Goal: Information Seeking & Learning: Learn about a topic

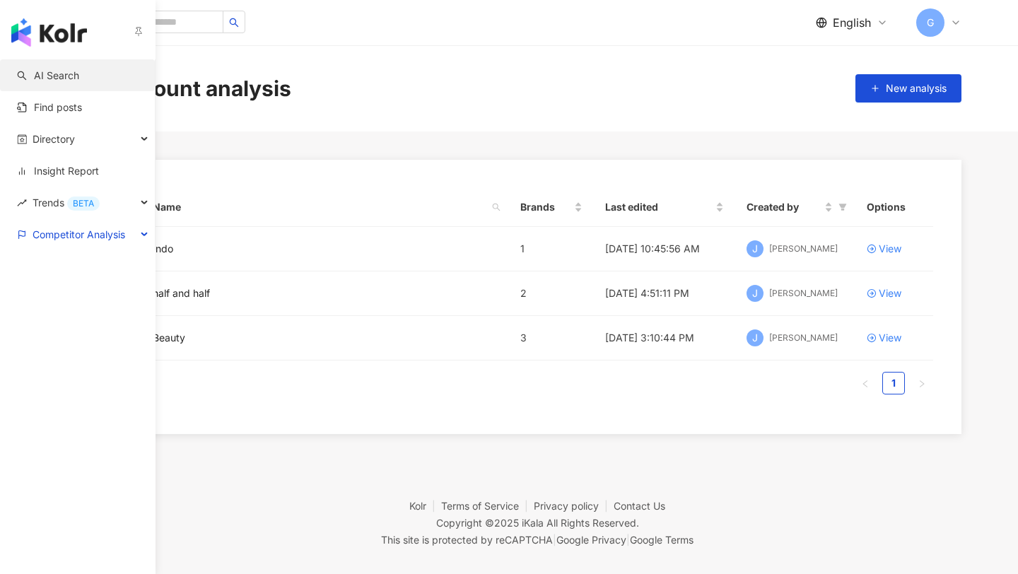
click at [40, 71] on link "AI Search" at bounding box center [48, 76] width 62 height 14
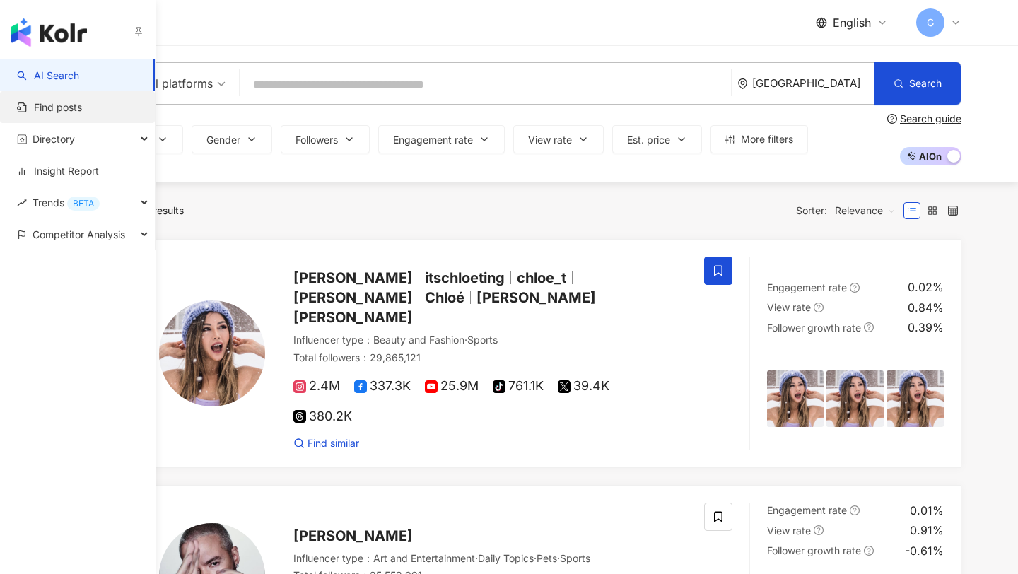
click at [82, 103] on link "Find posts" at bounding box center [49, 107] width 65 height 14
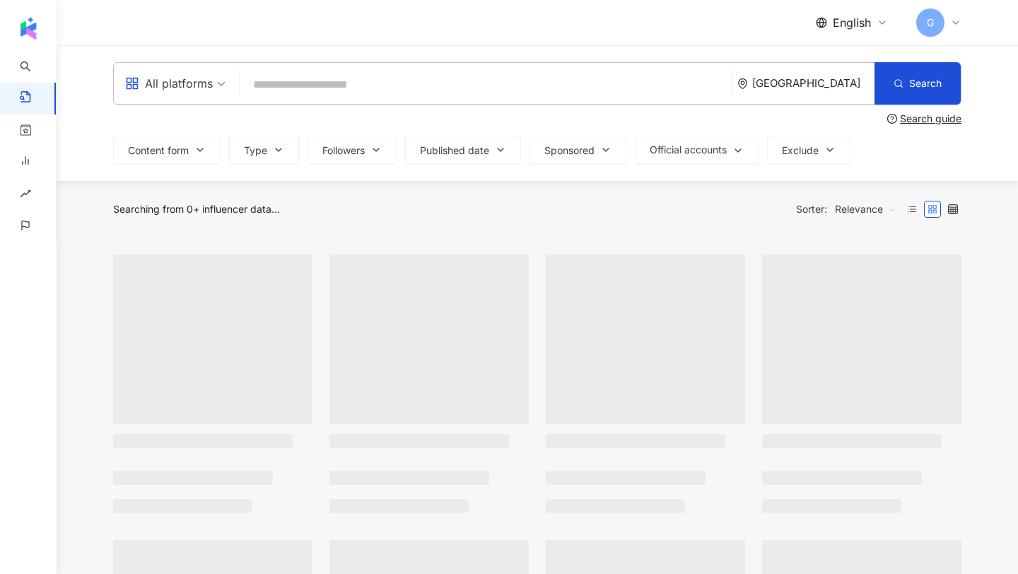
click at [363, 85] on input "search" at bounding box center [485, 84] width 480 height 30
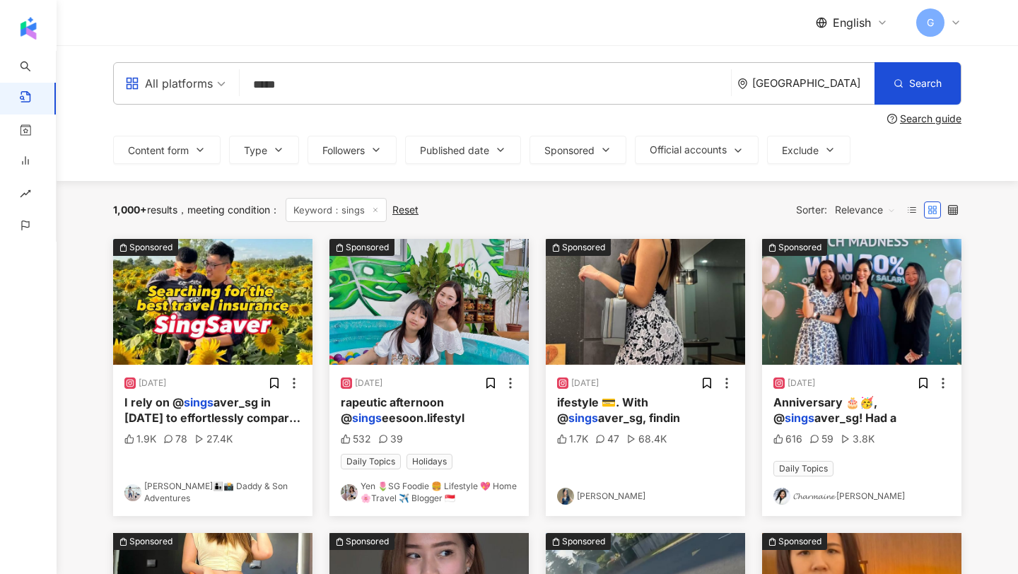
click at [824, 80] on div "[GEOGRAPHIC_DATA]" at bounding box center [813, 83] width 122 height 12
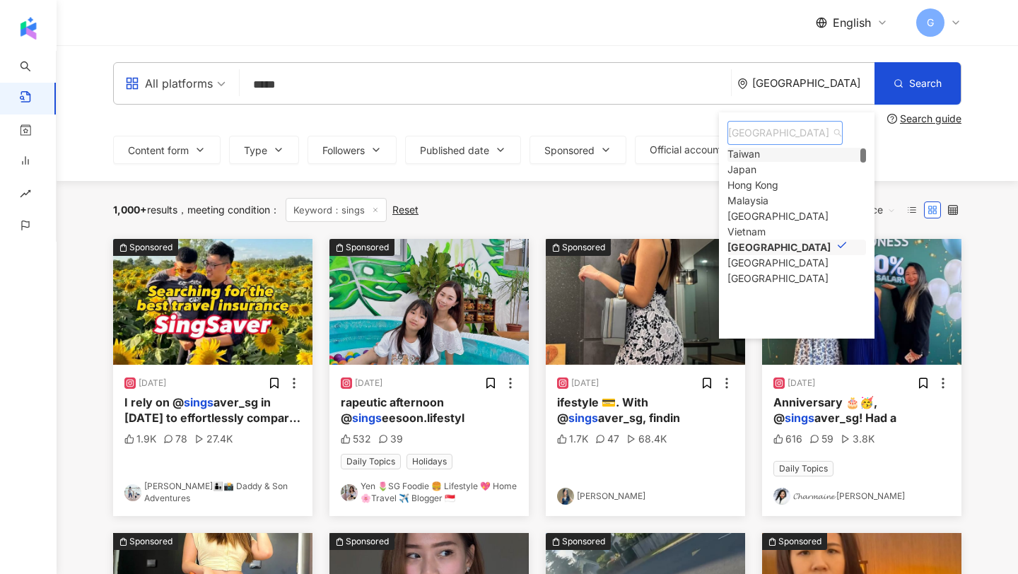
click at [760, 157] on div "Taiwan" at bounding box center [743, 154] width 33 height 16
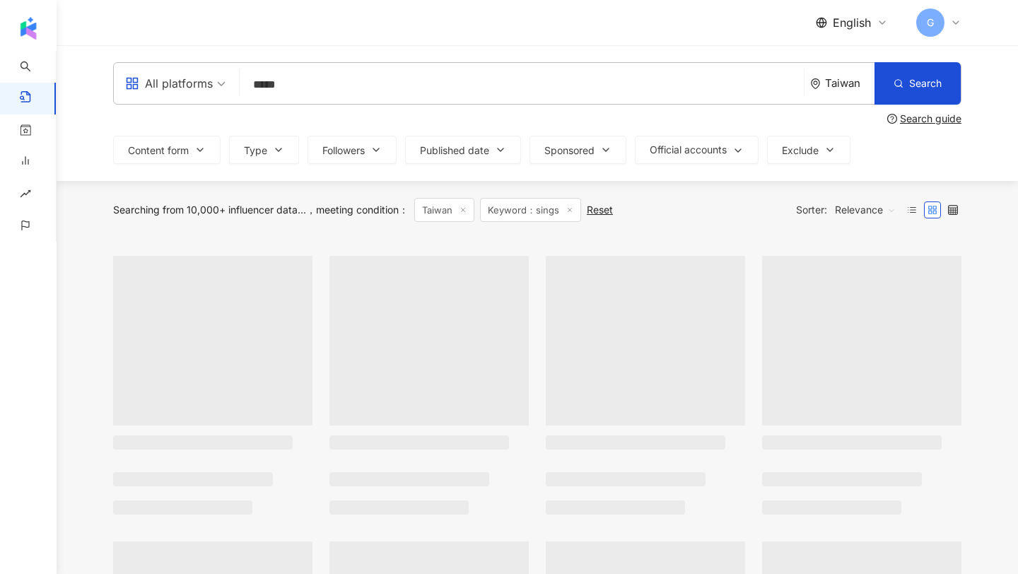
click at [269, 76] on input "*****" at bounding box center [521, 84] width 553 height 30
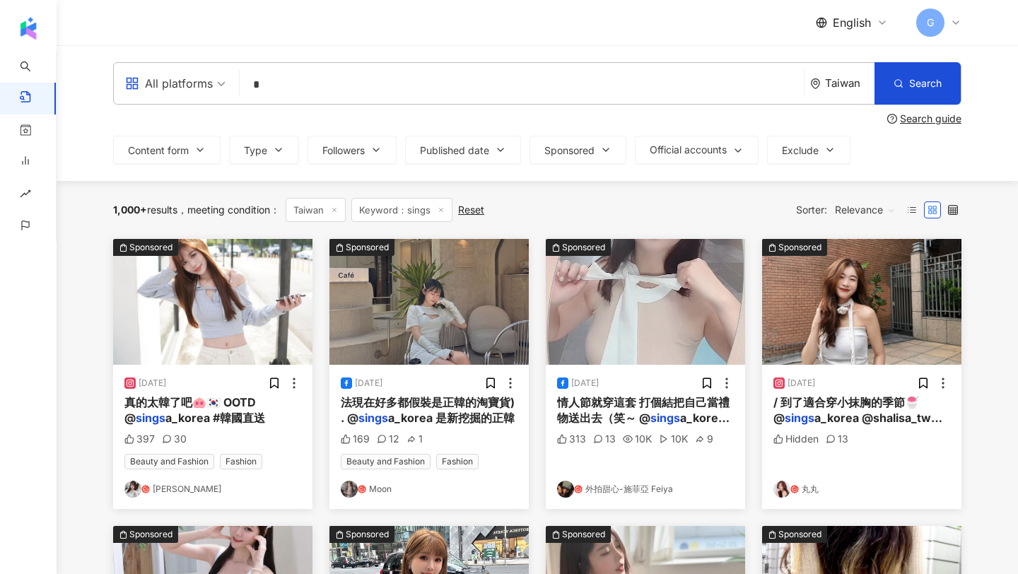
type input "*"
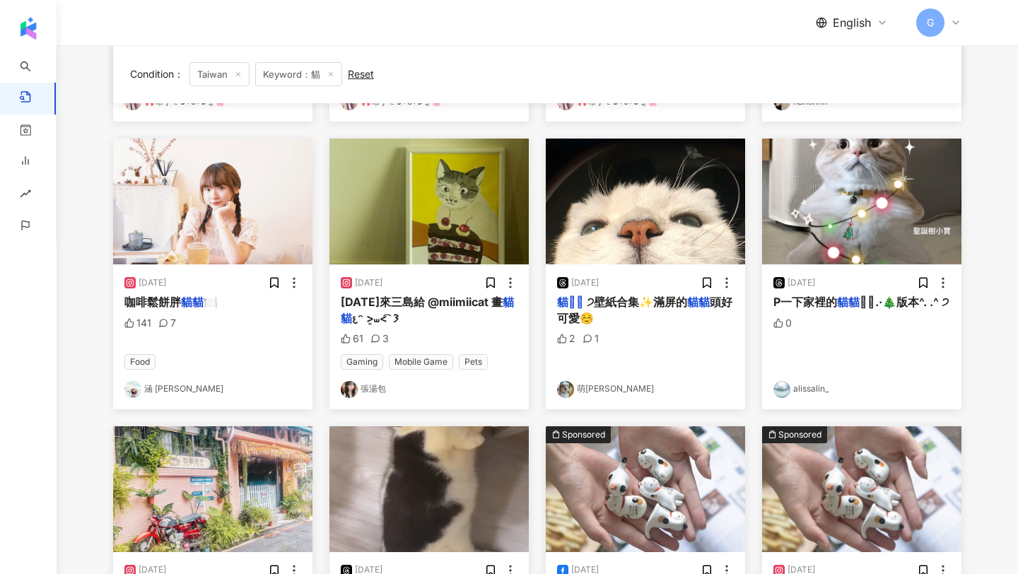
scroll to position [659, 0]
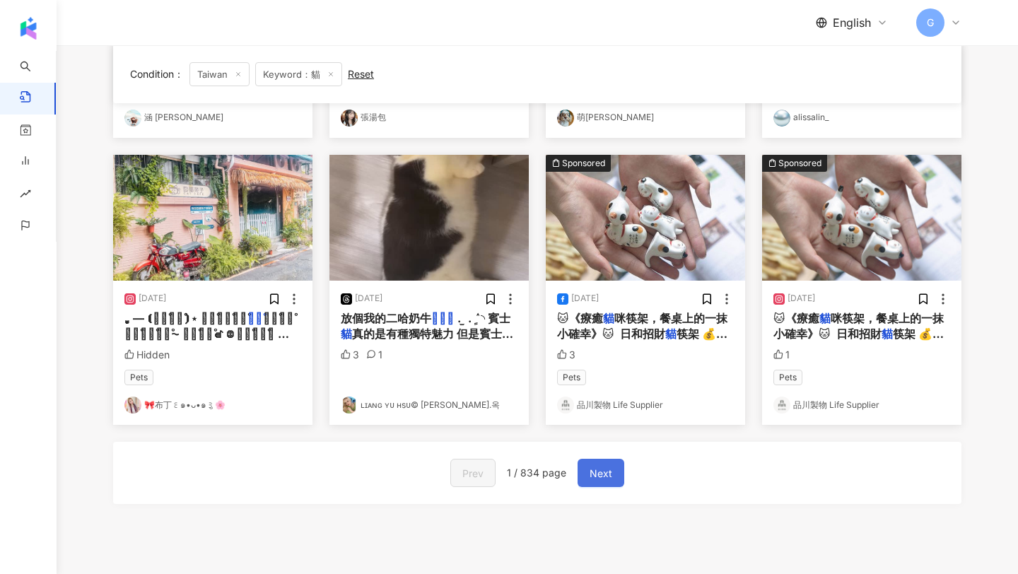
click at [587, 468] on button "Next" at bounding box center [600, 473] width 47 height 28
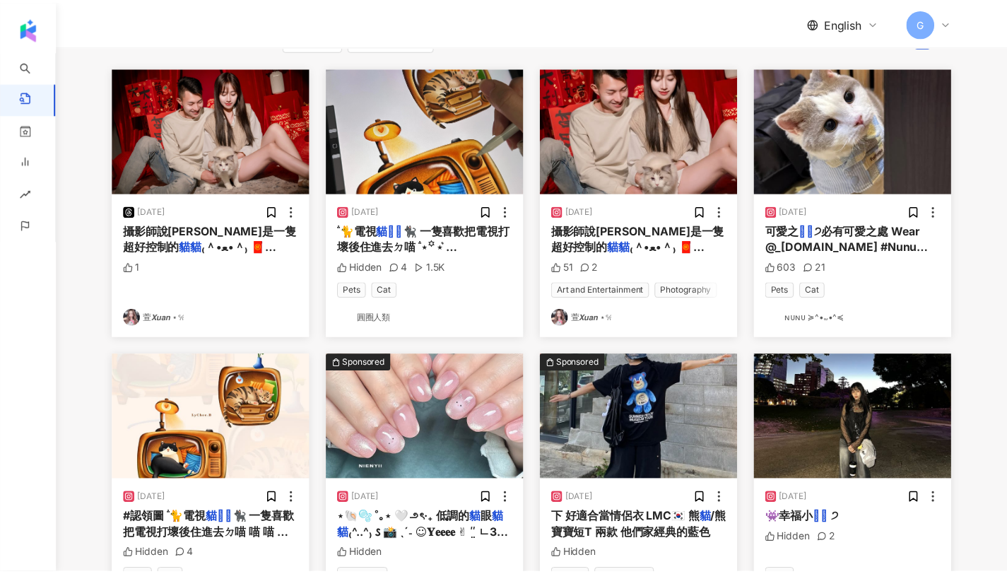
scroll to position [0, 0]
